Goal: Task Accomplishment & Management: Complete application form

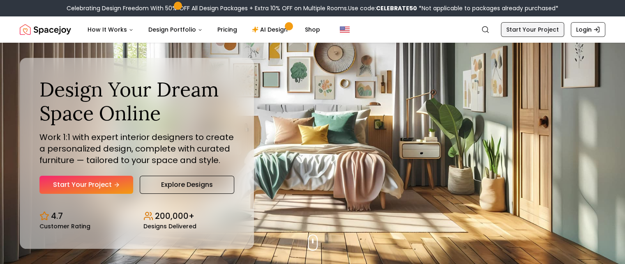
click at [527, 28] on link "Start Your Project" at bounding box center [532, 29] width 63 height 15
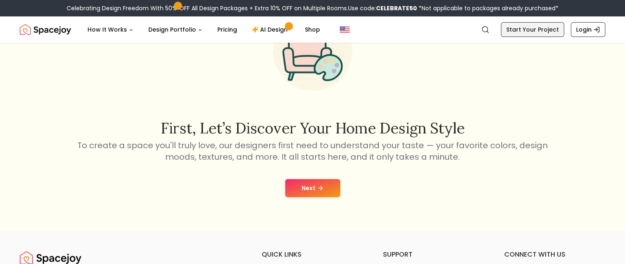
scroll to position [71, 0]
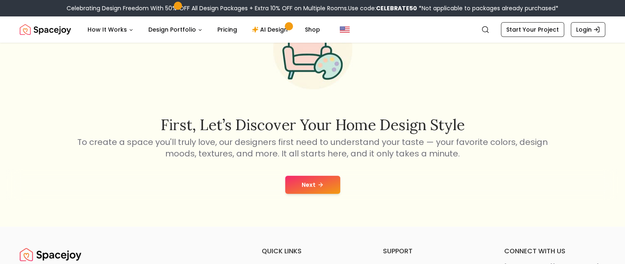
click at [305, 177] on button "Next" at bounding box center [312, 185] width 55 height 18
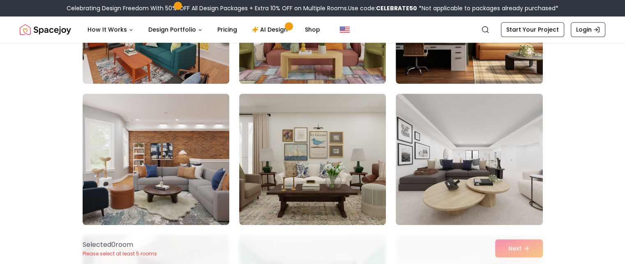
scroll to position [588, 0]
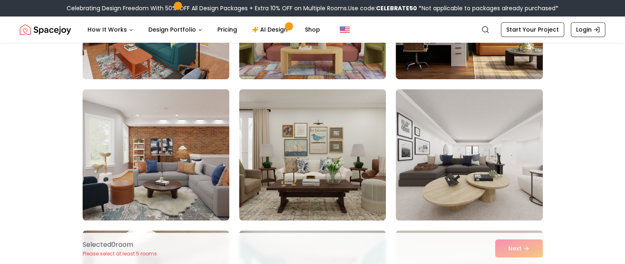
click at [511, 243] on div "Selected 0 room Please select at least 5 rooms Next" at bounding box center [312, 248] width 473 height 31
click at [530, 246] on div "Selected 0 room Please select at least 5 rooms Next" at bounding box center [312, 248] width 473 height 31
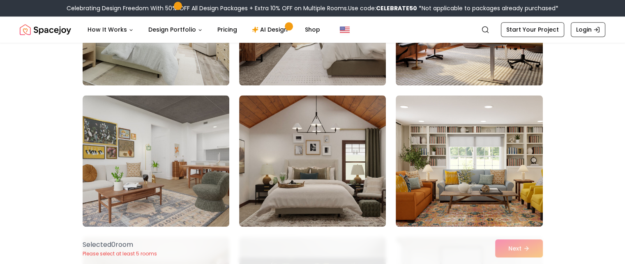
scroll to position [1006, 0]
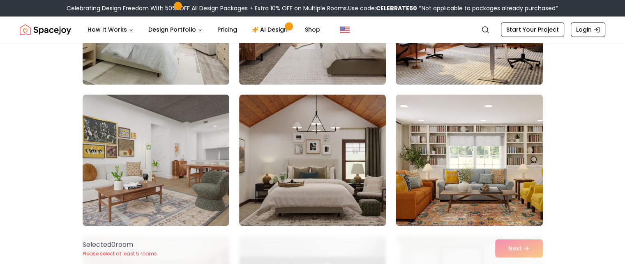
click at [412, 177] on img at bounding box center [468, 159] width 147 height 131
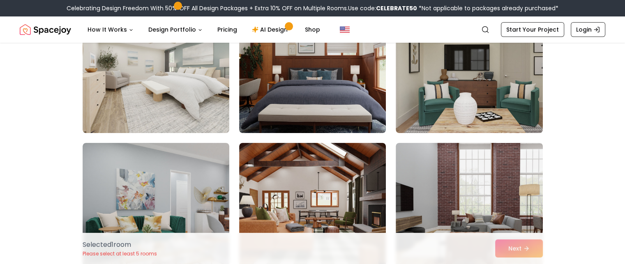
scroll to position [3358, 0]
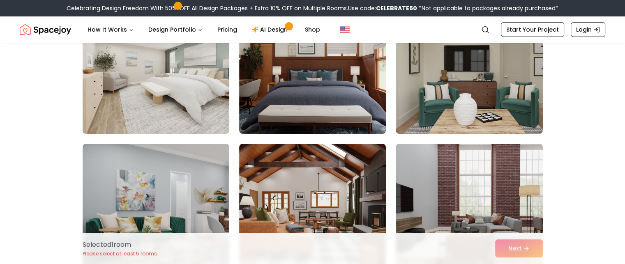
click at [164, 77] on img at bounding box center [156, 68] width 154 height 138
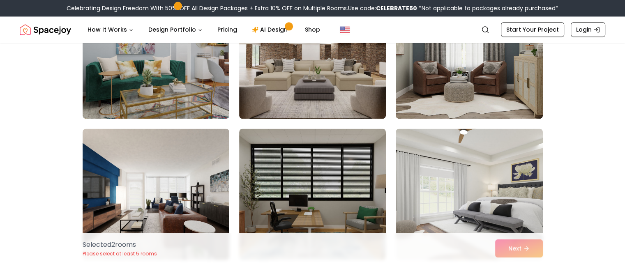
scroll to position [4185, 0]
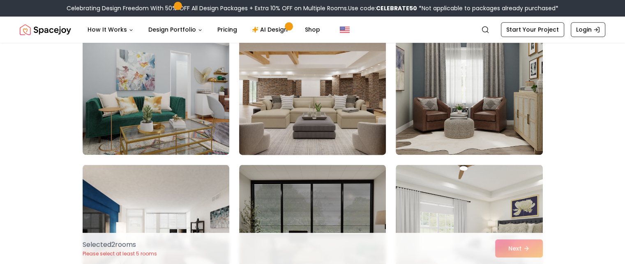
click at [297, 92] on img at bounding box center [312, 89] width 154 height 138
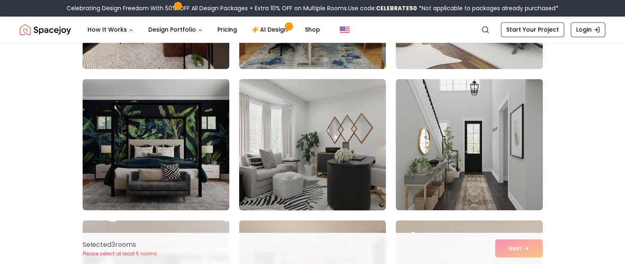
scroll to position [4413, 0]
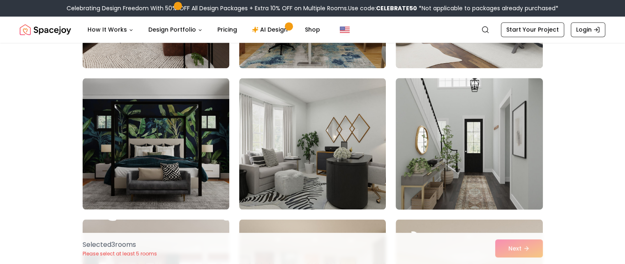
click at [432, 168] on img at bounding box center [469, 144] width 154 height 138
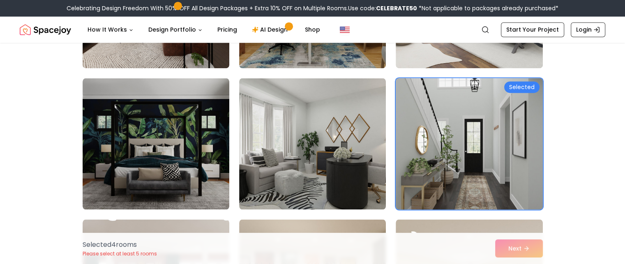
scroll to position [4544, 0]
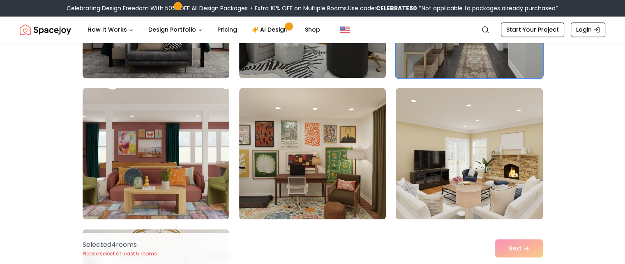
click at [200, 71] on img at bounding box center [156, 12] width 154 height 138
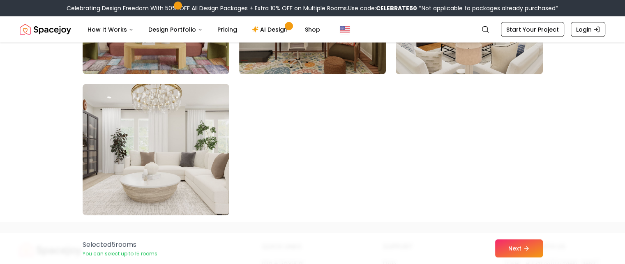
scroll to position [4690, 0]
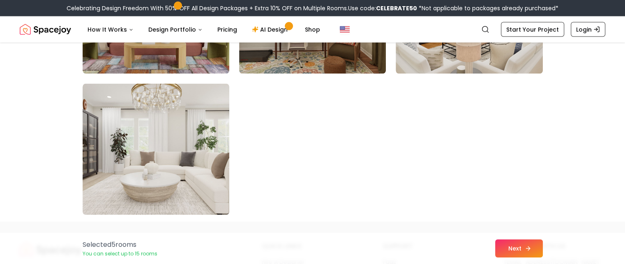
click at [520, 244] on button "Next" at bounding box center [519, 248] width 48 height 18
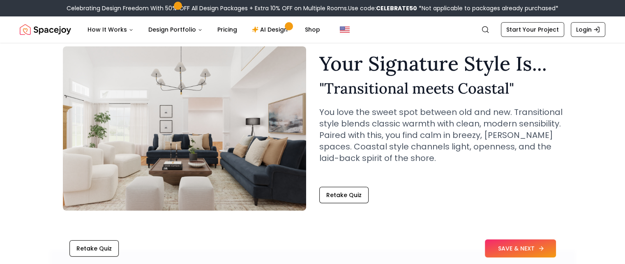
click at [529, 248] on button "SAVE & NEXT" at bounding box center [520, 248] width 71 height 18
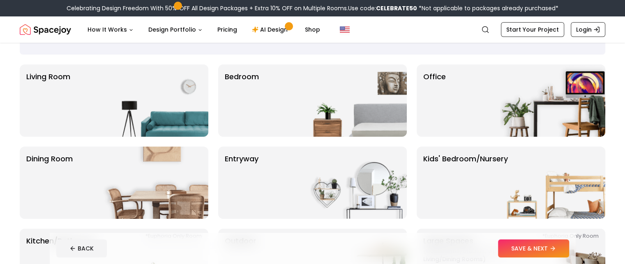
scroll to position [48, 0]
click at [359, 116] on img at bounding box center [353, 101] width 105 height 72
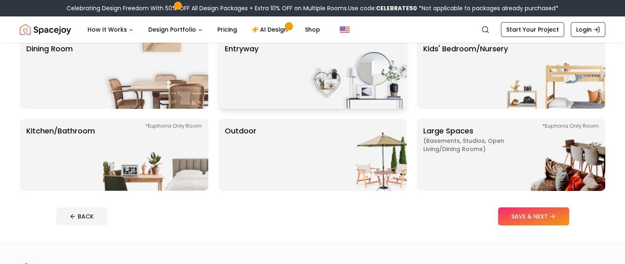
scroll to position [161, 0]
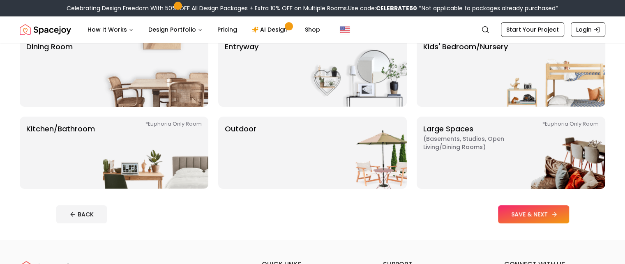
click at [545, 218] on button "SAVE & NEXT" at bounding box center [533, 214] width 71 height 18
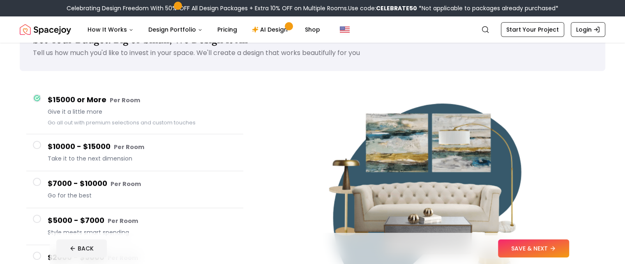
scroll to position [77, 0]
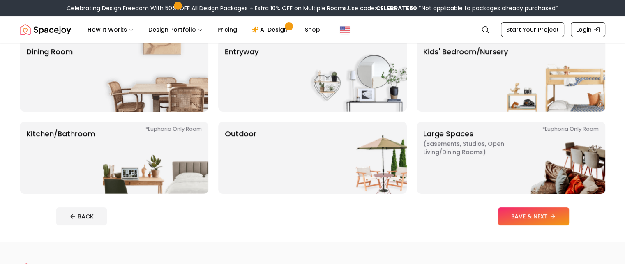
scroll to position [161, 0]
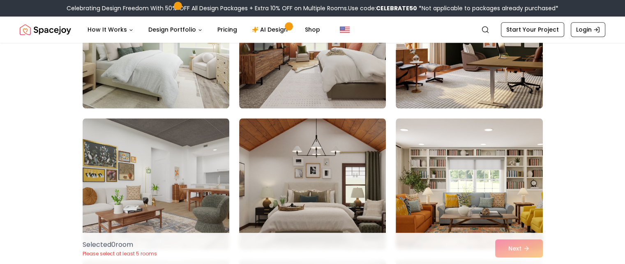
scroll to position [998, 0]
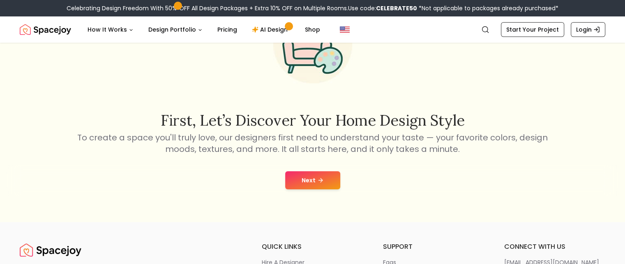
scroll to position [71, 0]
